Goal: Task Accomplishment & Management: Manage account settings

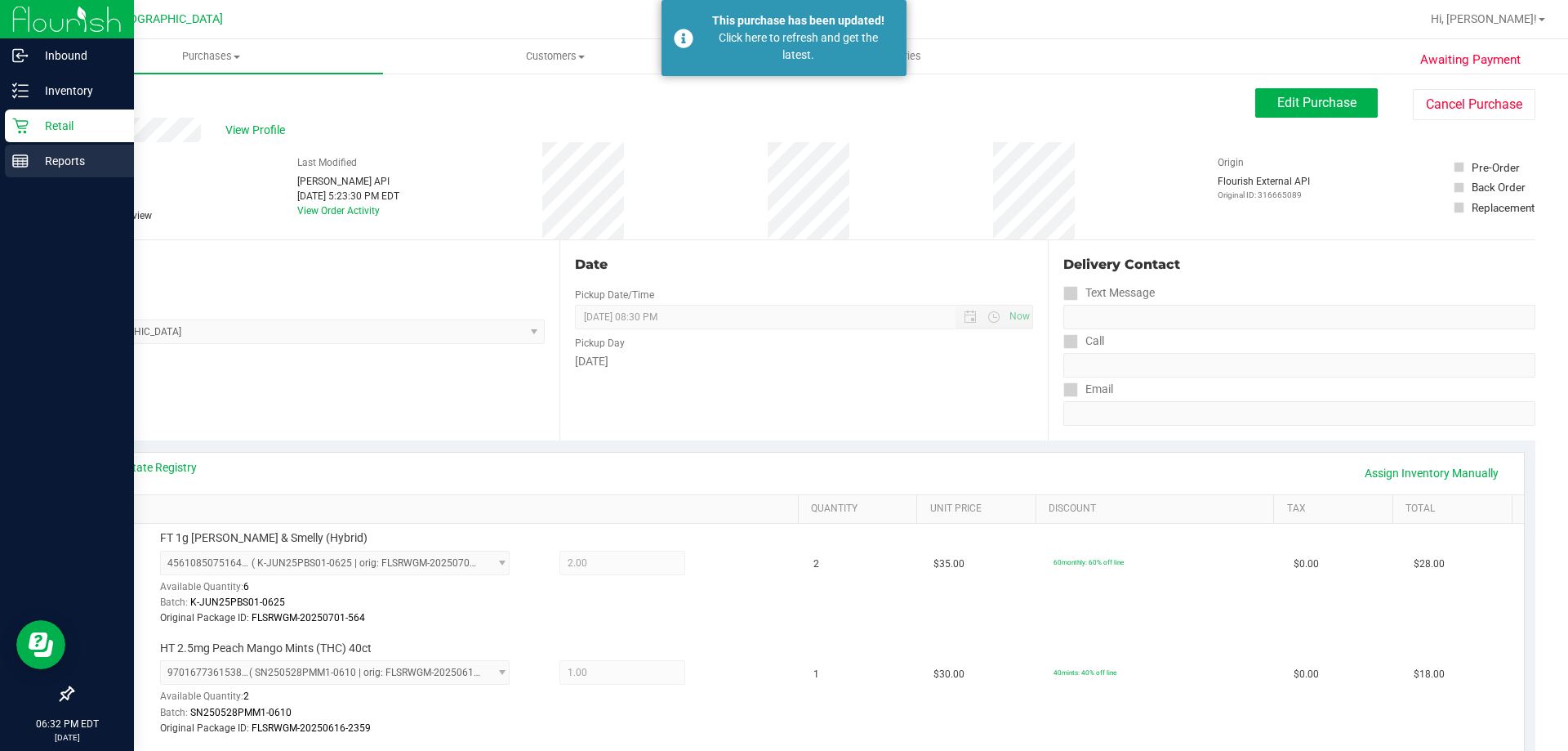
scroll to position [327, 0]
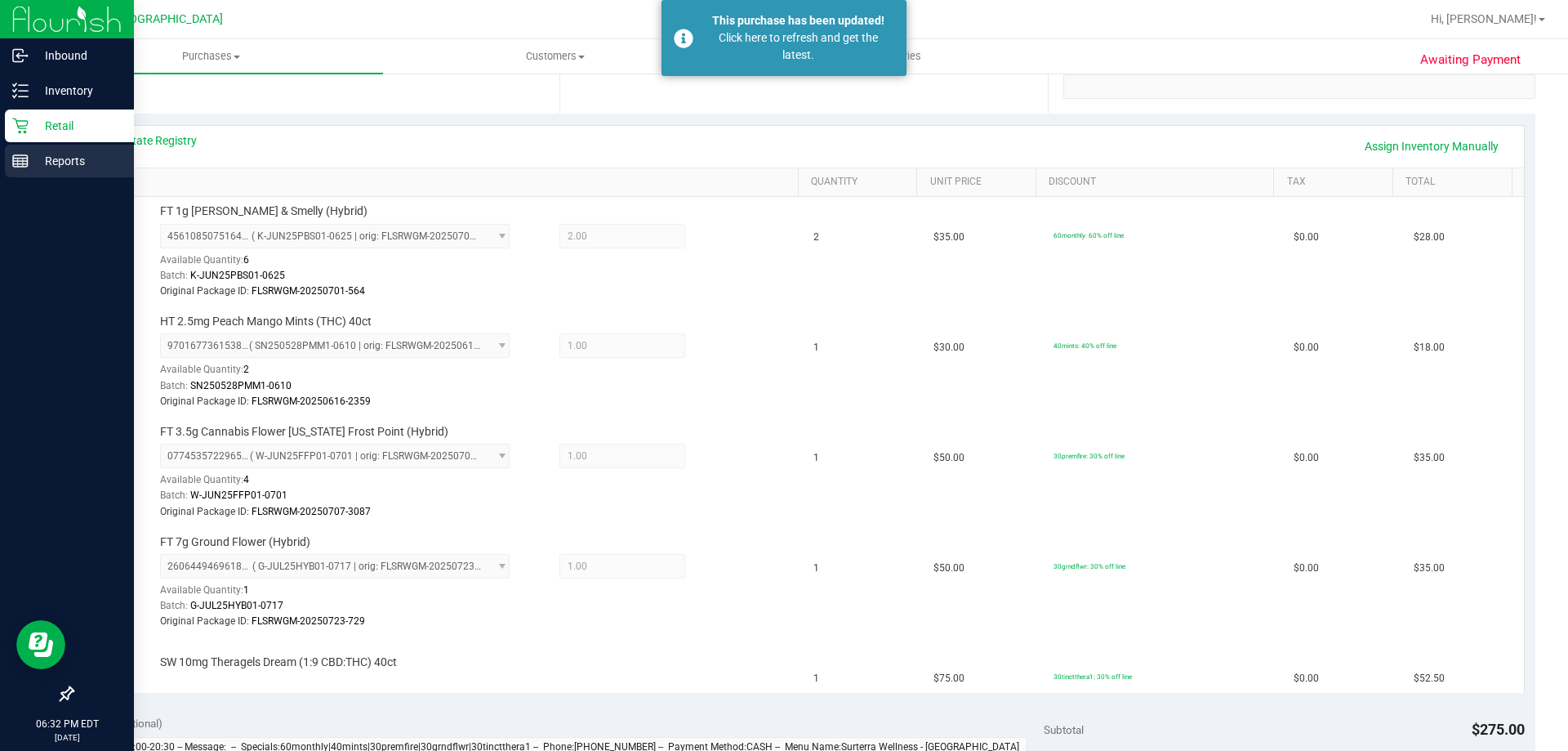
click at [33, 174] on div "Reports" at bounding box center [70, 161] width 129 height 33
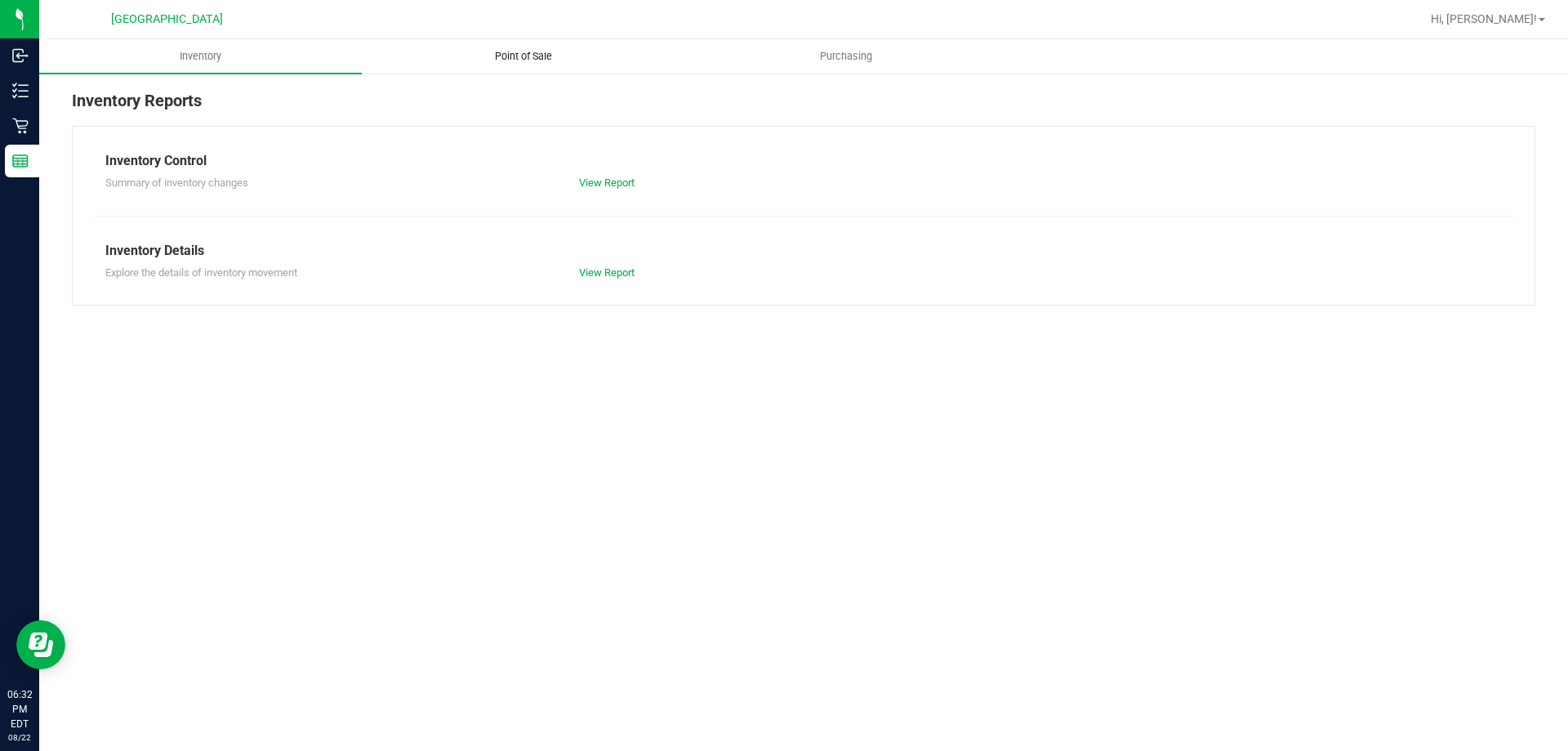
click at [522, 48] on uib-tab-heading "Point of Sale" at bounding box center [522, 56] width 321 height 33
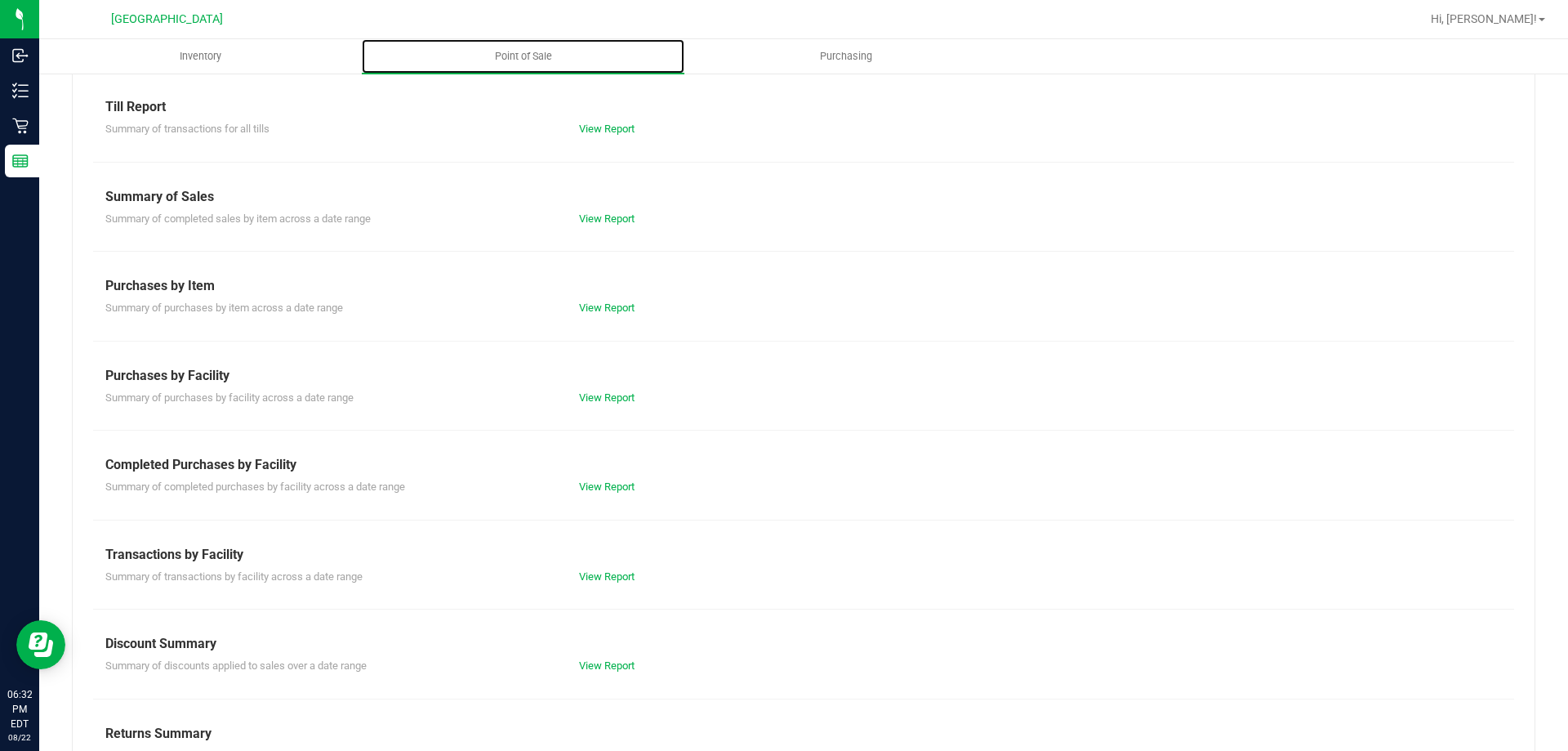
scroll to position [82, 0]
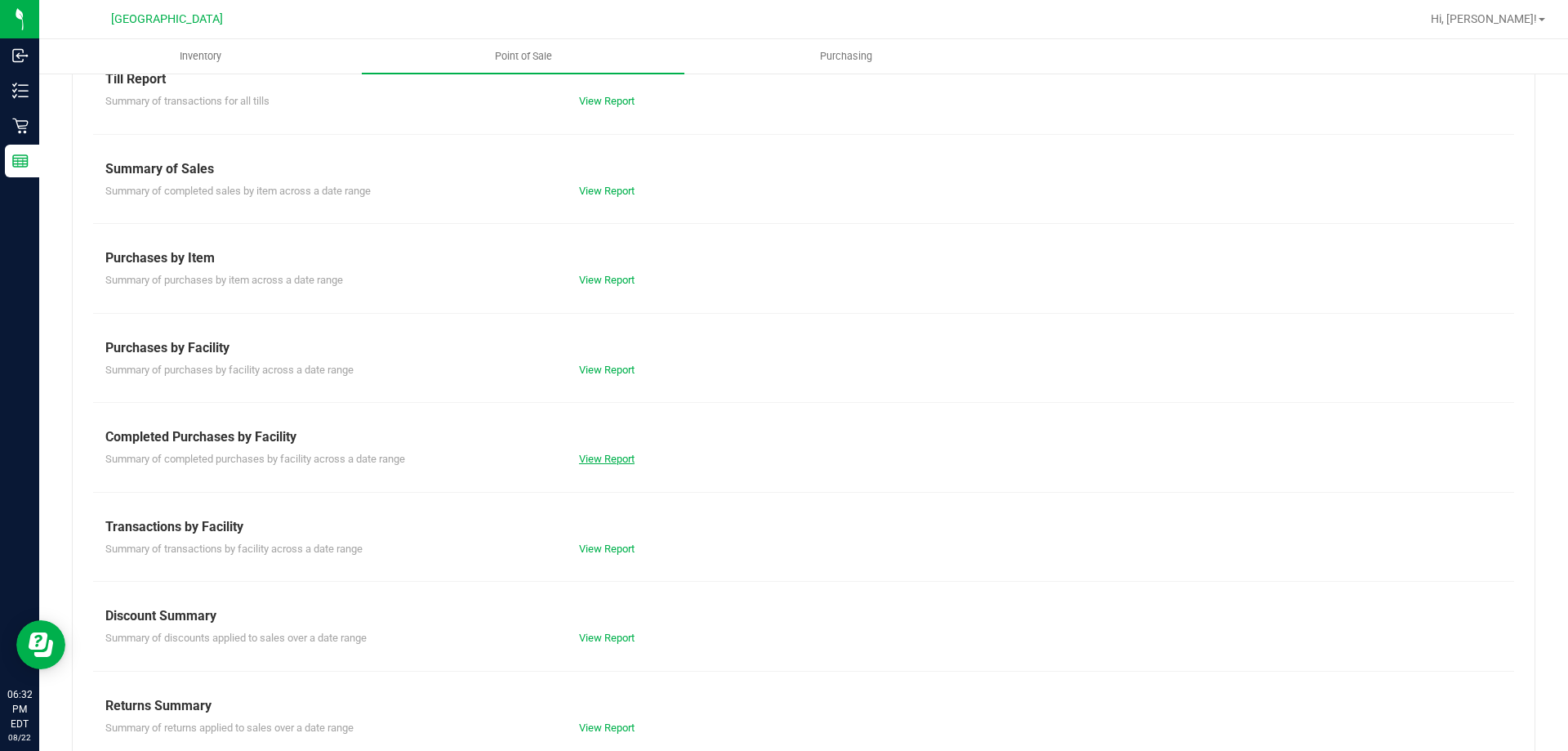
click at [607, 462] on link "View Report" at bounding box center [607, 459] width 56 height 12
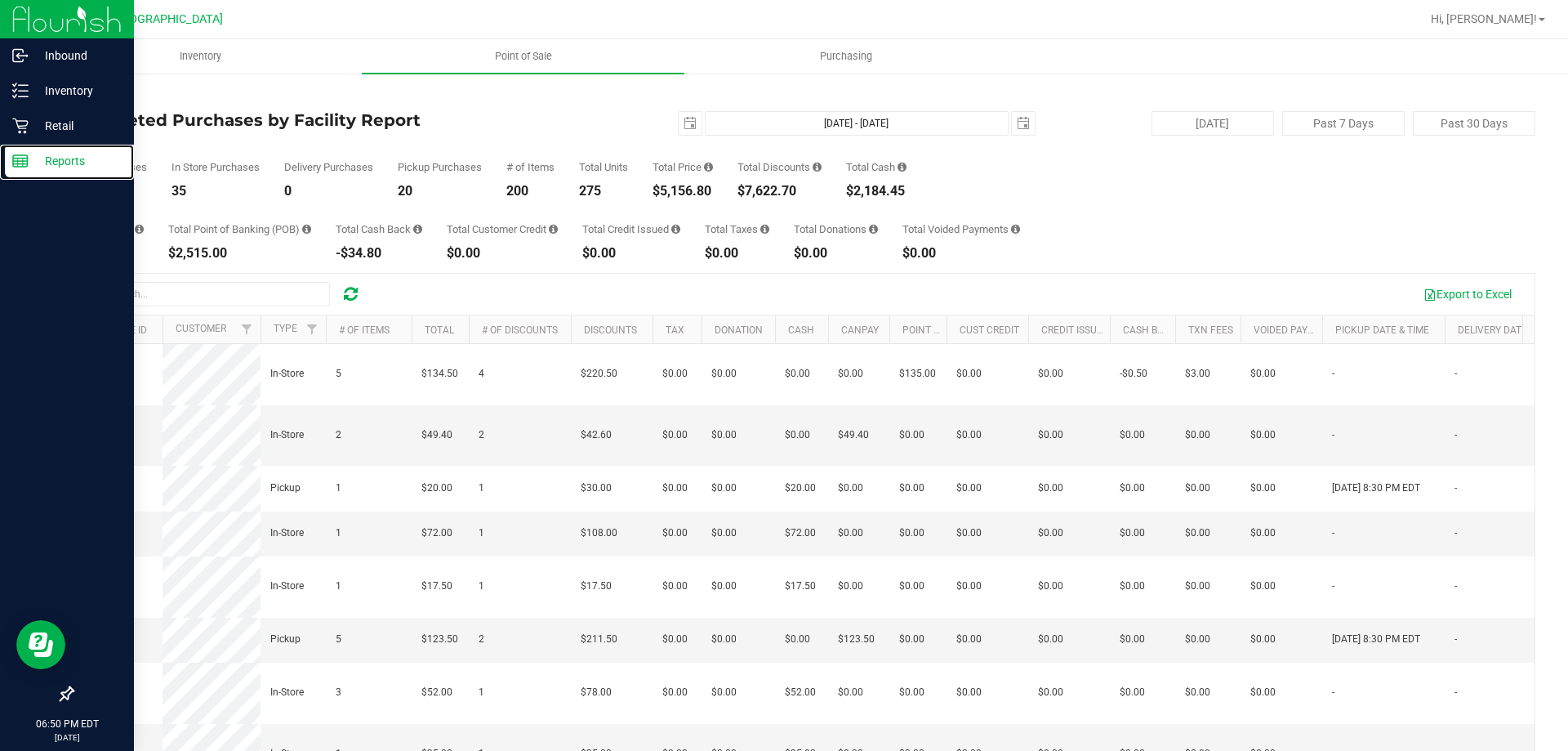
drag, startPoint x: 43, startPoint y: 150, endPoint x: 41, endPoint y: 183, distance: 33.1
click at [44, 151] on div "Reports" at bounding box center [70, 161] width 129 height 33
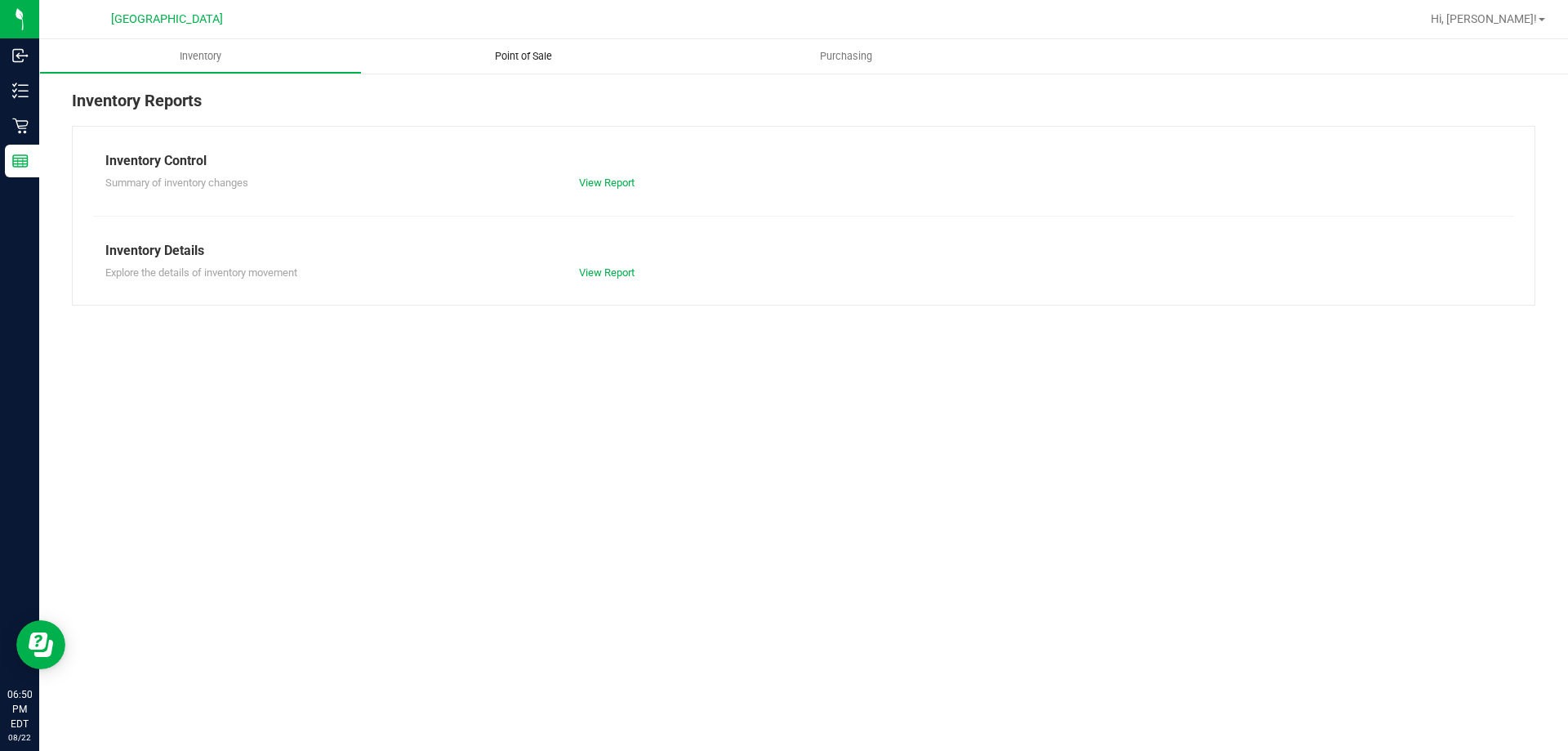
click at [541, 58] on span "Point of Sale" at bounding box center [523, 56] width 102 height 15
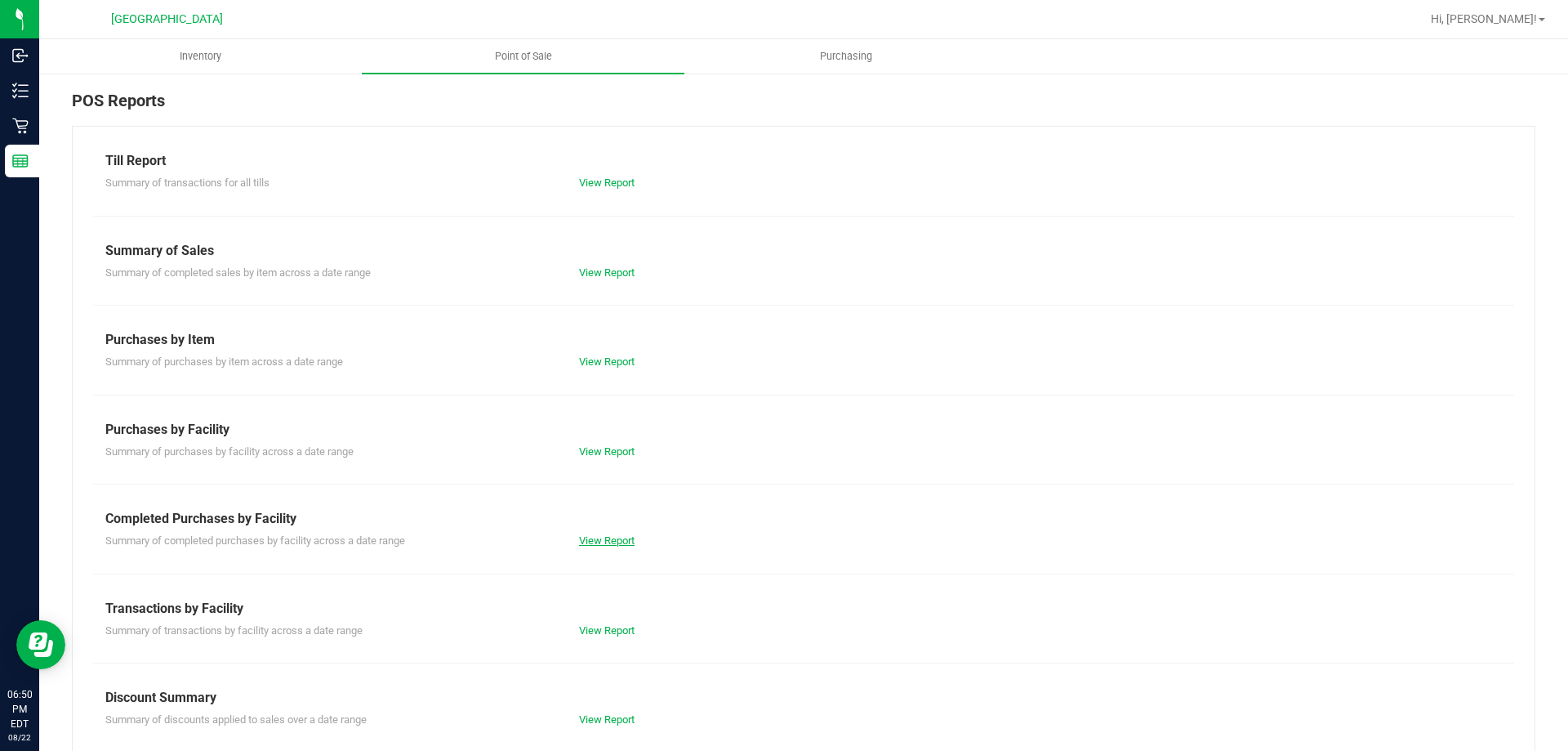
click at [600, 545] on link "View Report" at bounding box center [607, 541] width 56 height 12
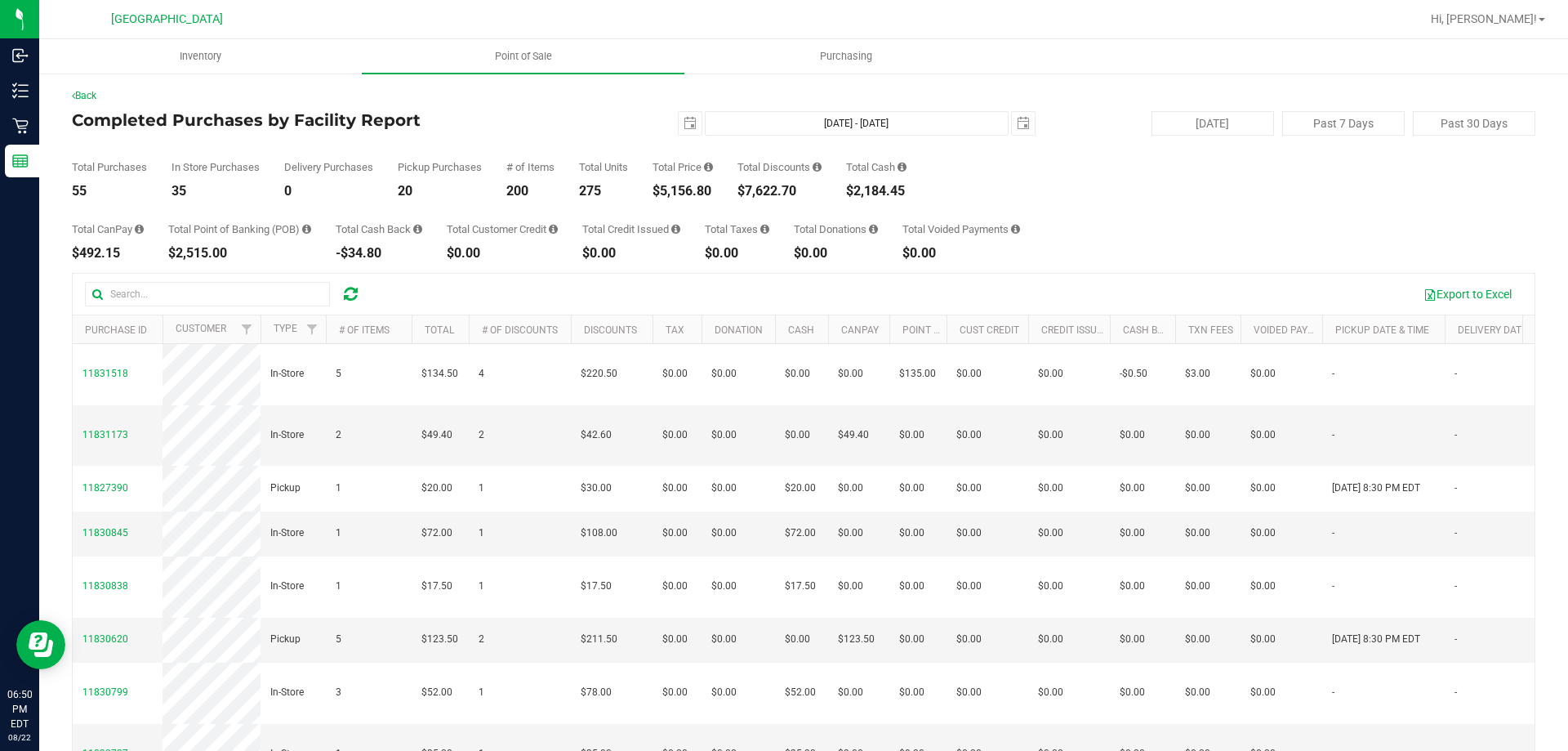
click at [651, 150] on div "Total Purchases 55 In Store Purchases 35 Delivery Purchases 0 Pickup Purchases …" at bounding box center [804, 166] width 1464 height 62
click at [329, 188] on div "0" at bounding box center [329, 190] width 89 height 13
click at [1073, 205] on div "Total CanPay $492.15 Total Point of Banking (POB) $2,515.00 Total Cash Back -$3…" at bounding box center [804, 228] width 1464 height 62
click at [1066, 205] on div "Total CanPay $492.15 Total Point of Banking (POB) $2,515.00 Total Cash Back -$3…" at bounding box center [804, 228] width 1464 height 62
click at [1093, 213] on div "Total CanPay $492.15 Total Point of Banking (POB) $2,515.00 Total Cash Back -$3…" at bounding box center [804, 228] width 1464 height 62
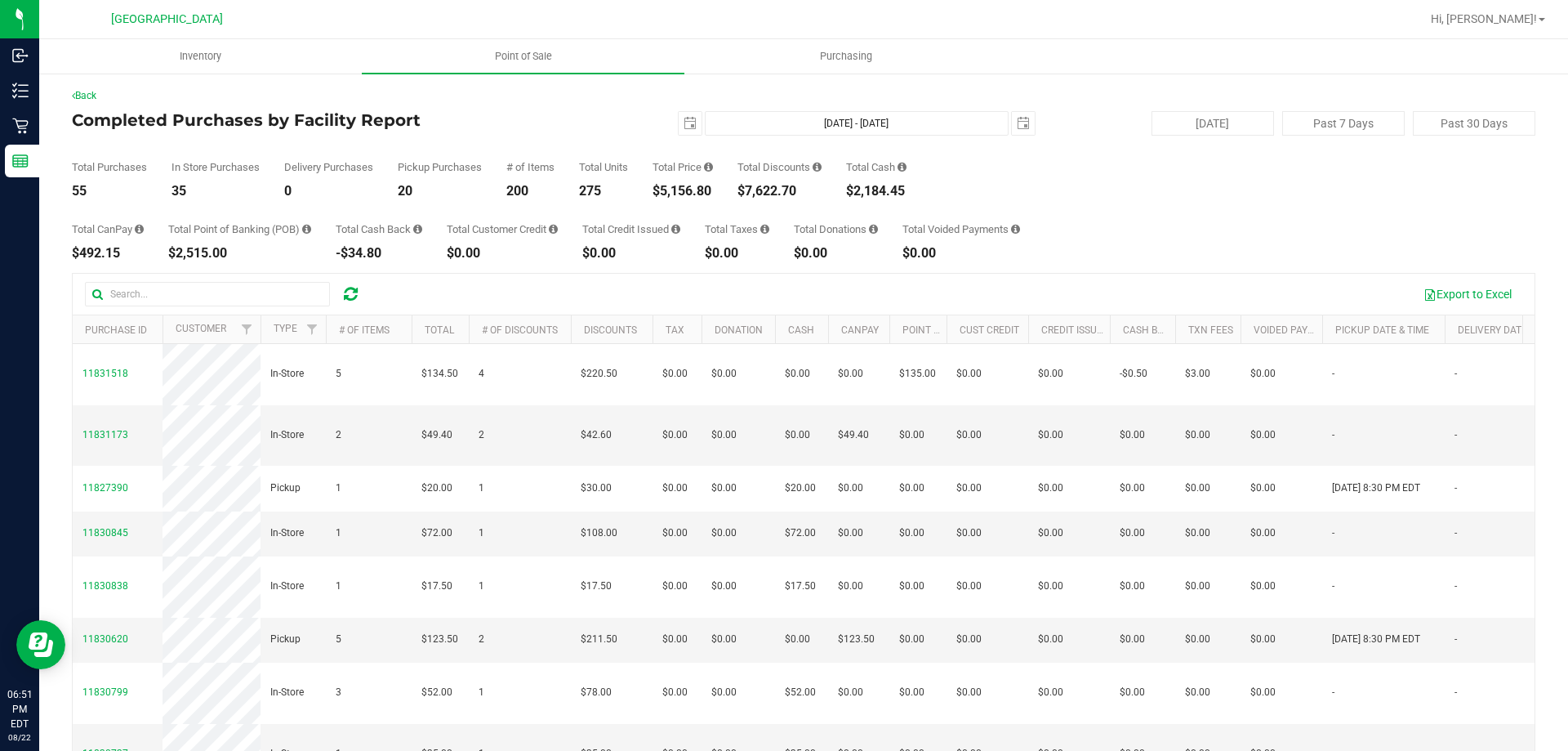
click at [1325, 177] on div "Total Purchases 55 In Store Purchases 35 Delivery Purchases 0 Pickup Purchases …" at bounding box center [804, 166] width 1464 height 62
drag, startPoint x: 1367, startPoint y: 175, endPoint x: 1365, endPoint y: 191, distance: 16.1
click at [1368, 184] on div "Total Purchases 55 In Store Purchases 35 Delivery Purchases 0 Pickup Purchases …" at bounding box center [804, 166] width 1464 height 62
click at [1078, 274] on div "Export to Excel" at bounding box center [804, 294] width 1462 height 41
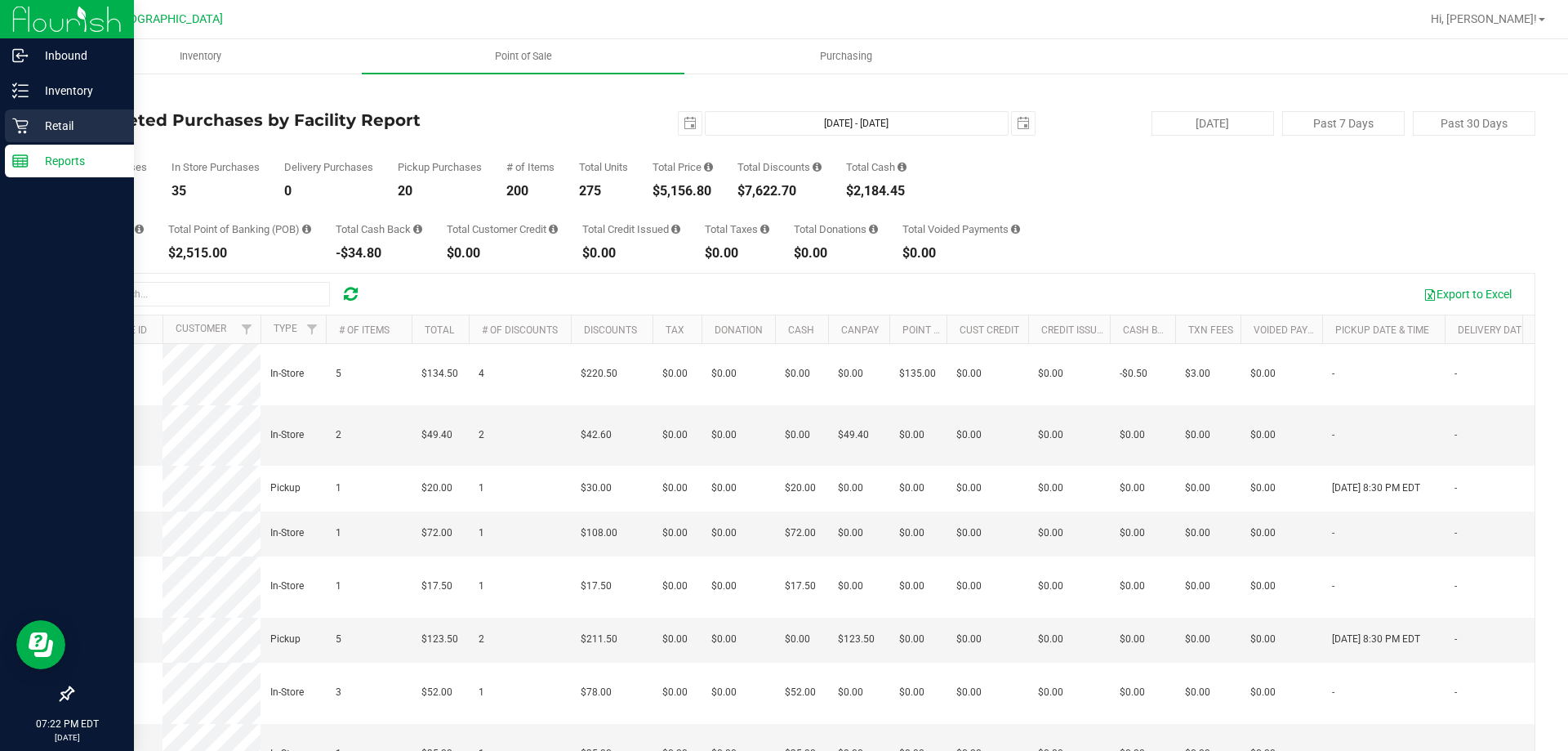
click at [38, 126] on p "Retail" at bounding box center [77, 125] width 98 height 20
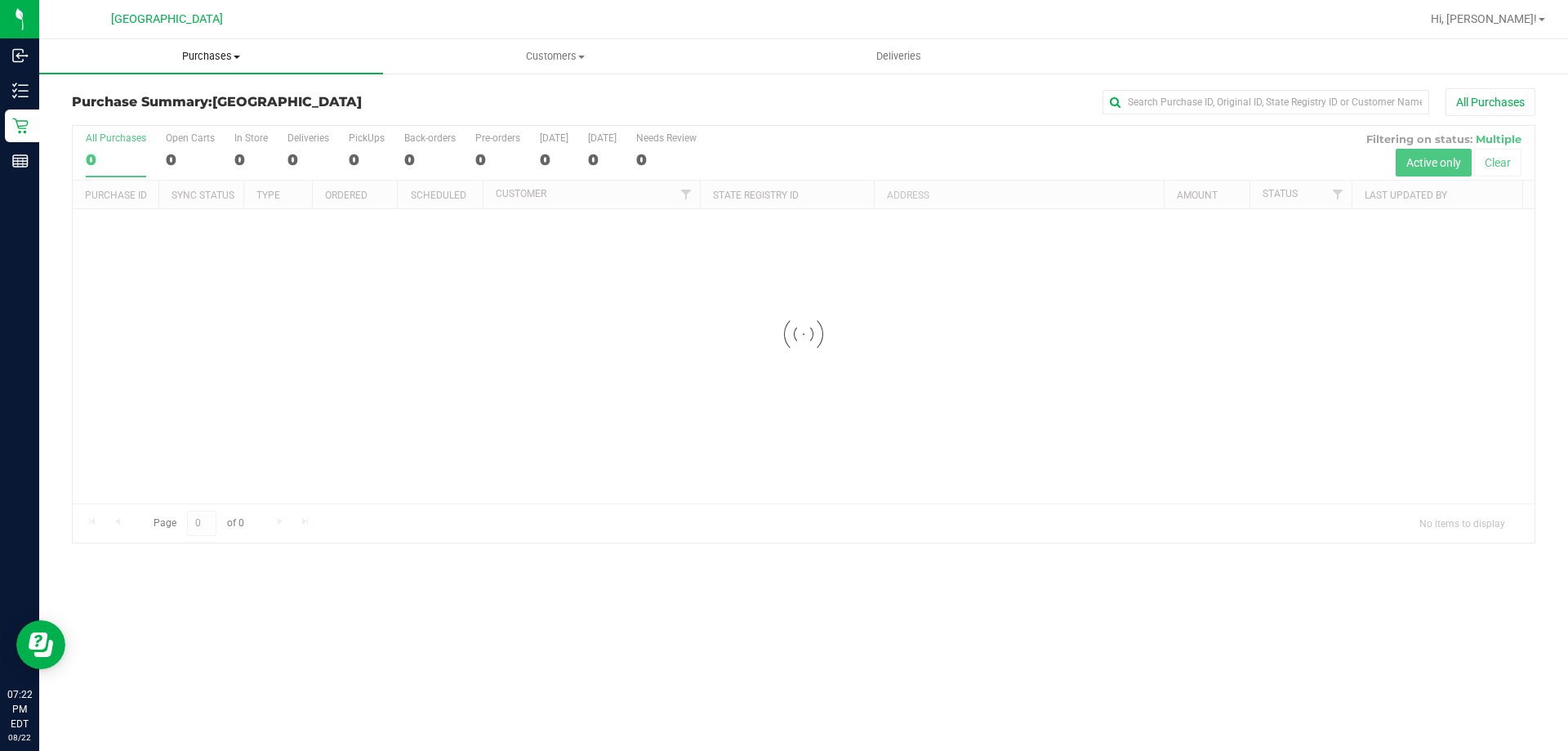
click at [213, 59] on span "Purchases" at bounding box center [211, 56] width 344 height 15
click at [158, 126] on li "Fulfillment" at bounding box center [211, 118] width 344 height 20
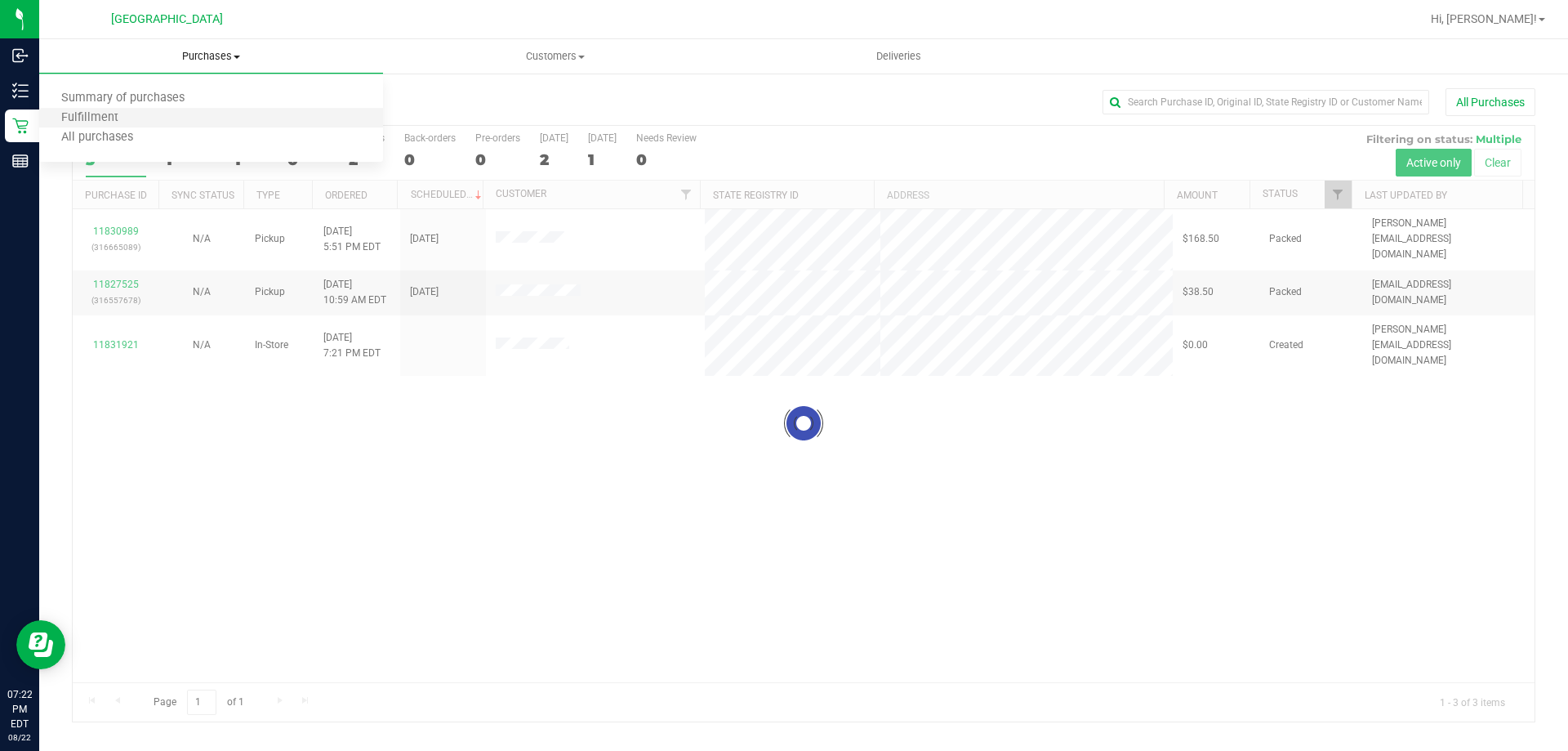
click at [156, 124] on li "Fulfillment" at bounding box center [211, 118] width 344 height 20
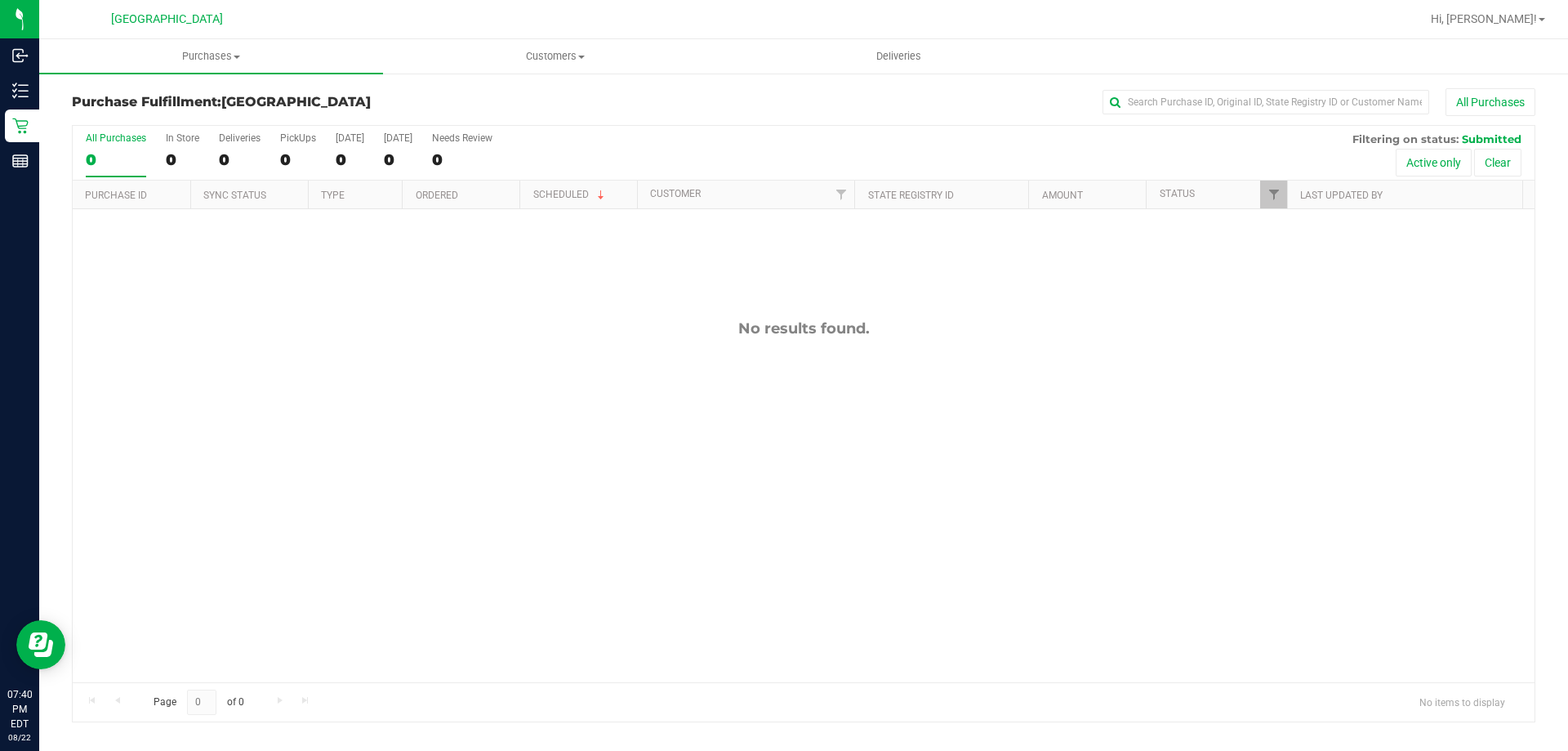
drag, startPoint x: 881, startPoint y: 108, endPoint x: 434, endPoint y: 77, distance: 448.1
click at [870, 109] on div "All Purchases" at bounding box center [1047, 102] width 976 height 28
click at [1525, 21] on span "Hi, [PERSON_NAME]!" at bounding box center [1484, 18] width 106 height 13
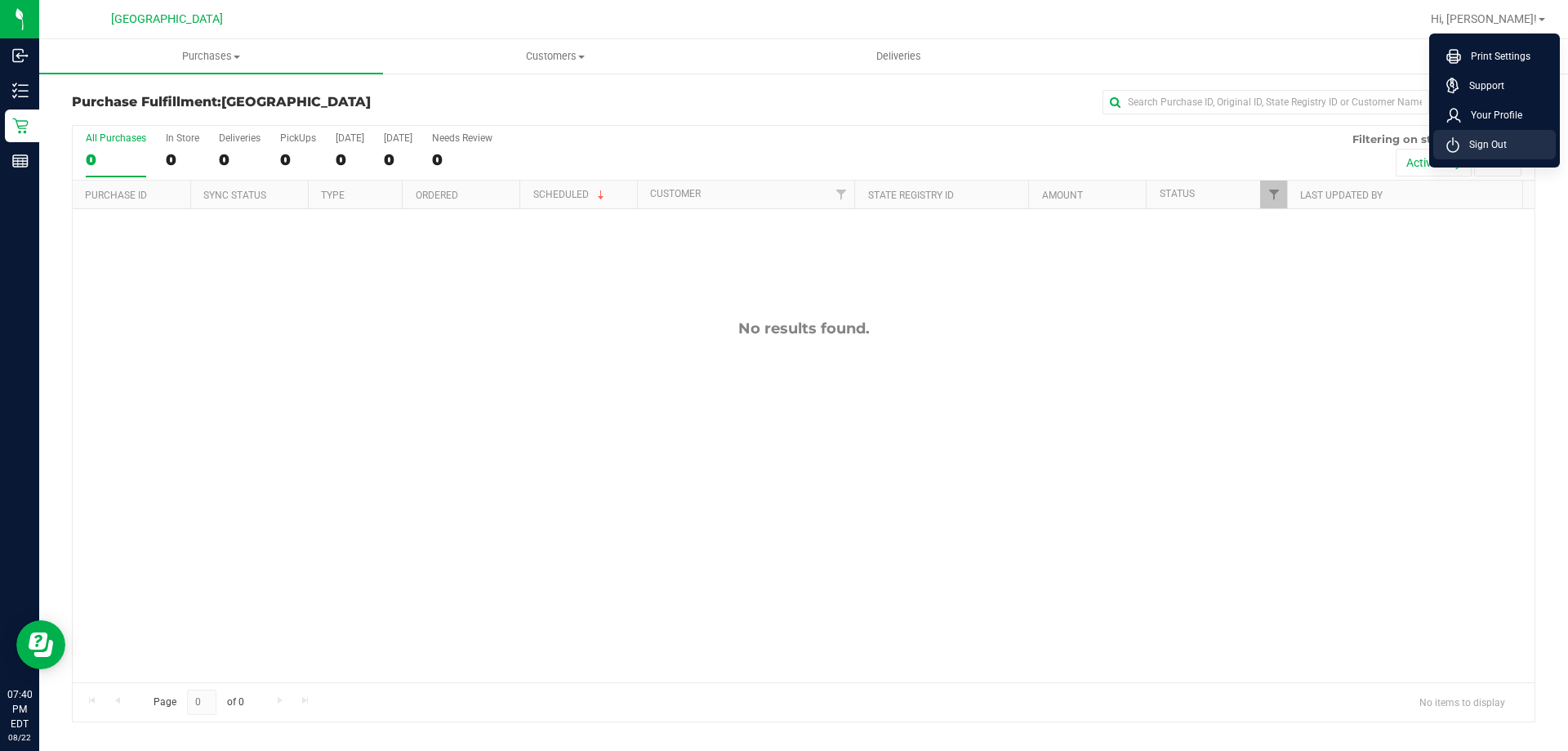
click at [1478, 150] on span "Sign Out" at bounding box center [1483, 144] width 48 height 17
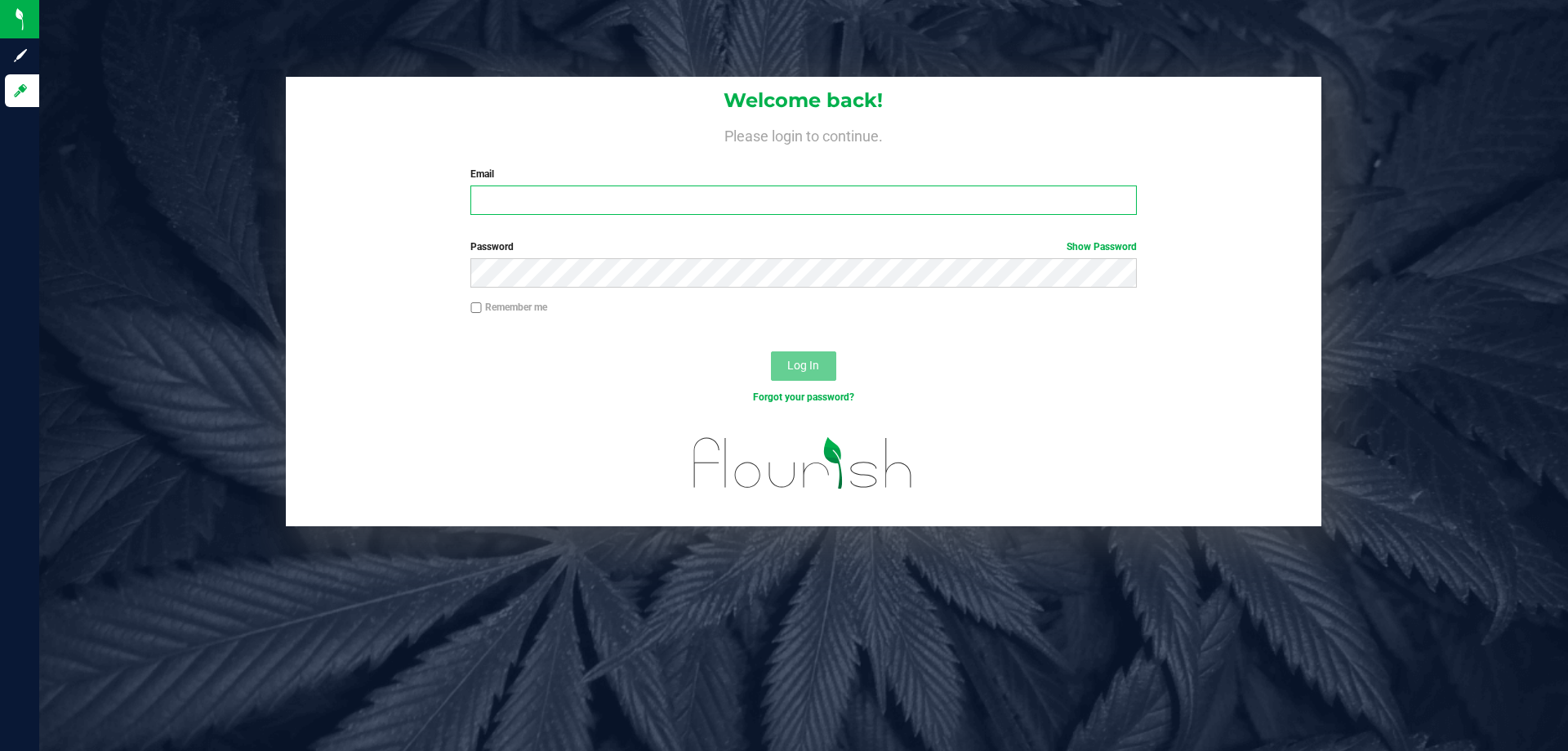
click at [874, 191] on input "Email" at bounding box center [803, 200] width 666 height 30
type input "[PERSON_NAME][EMAIL_ADDRESS][DOMAIN_NAME]"
click at [771, 351] on button "Log In" at bounding box center [803, 366] width 65 height 30
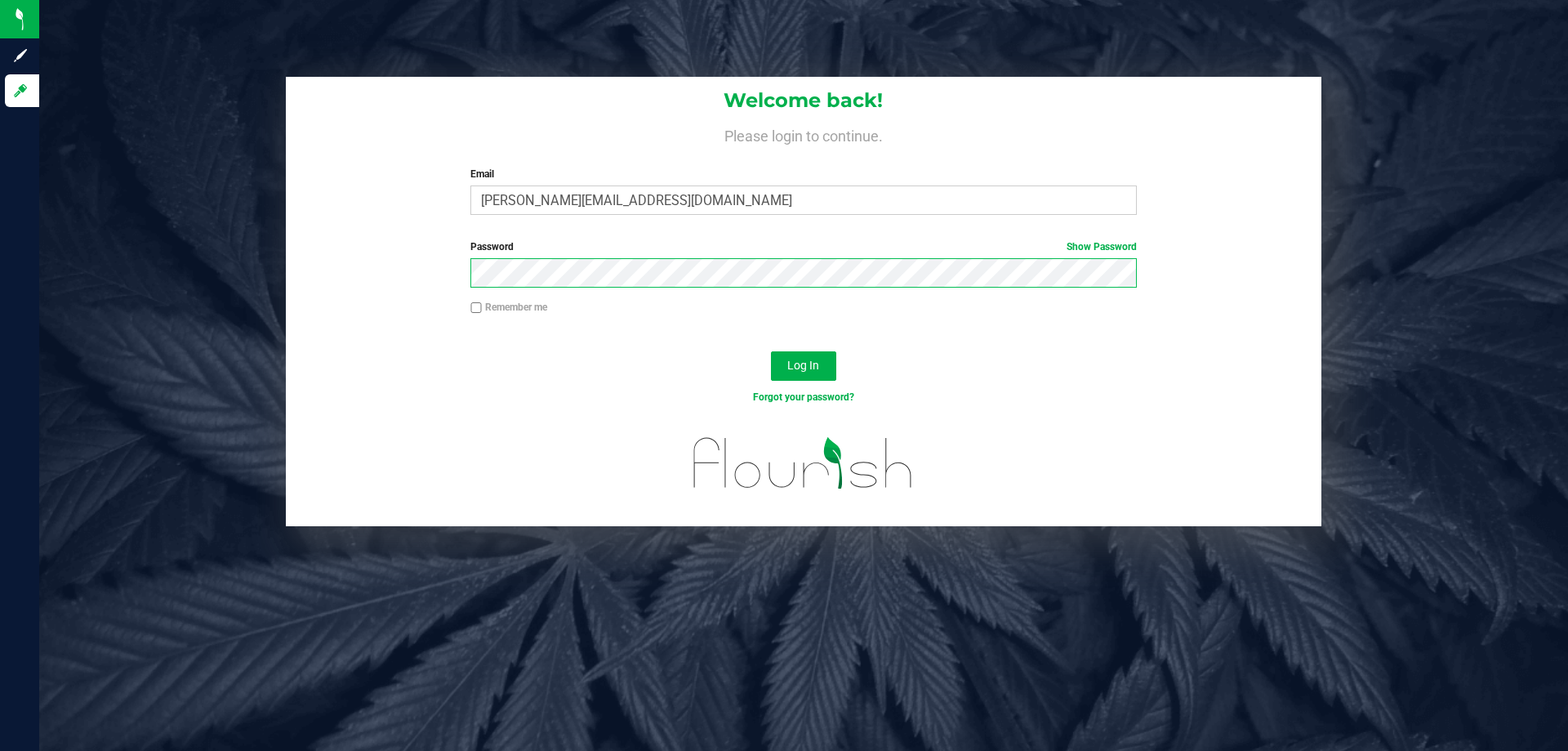
click at [771, 351] on button "Log In" at bounding box center [803, 366] width 65 height 30
